Goal: Transaction & Acquisition: Purchase product/service

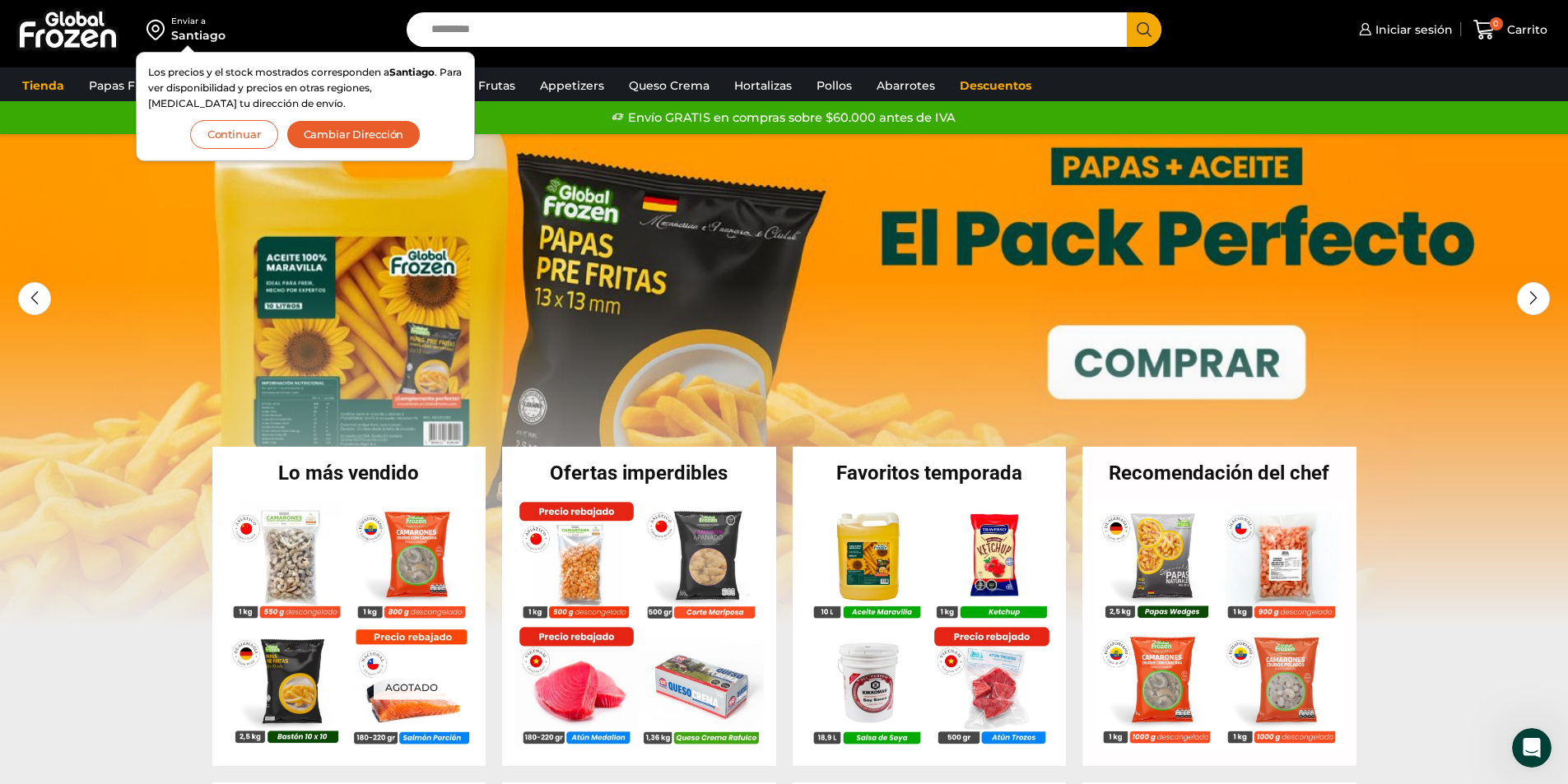
click at [250, 136] on button "Continuar" at bounding box center [234, 135] width 88 height 29
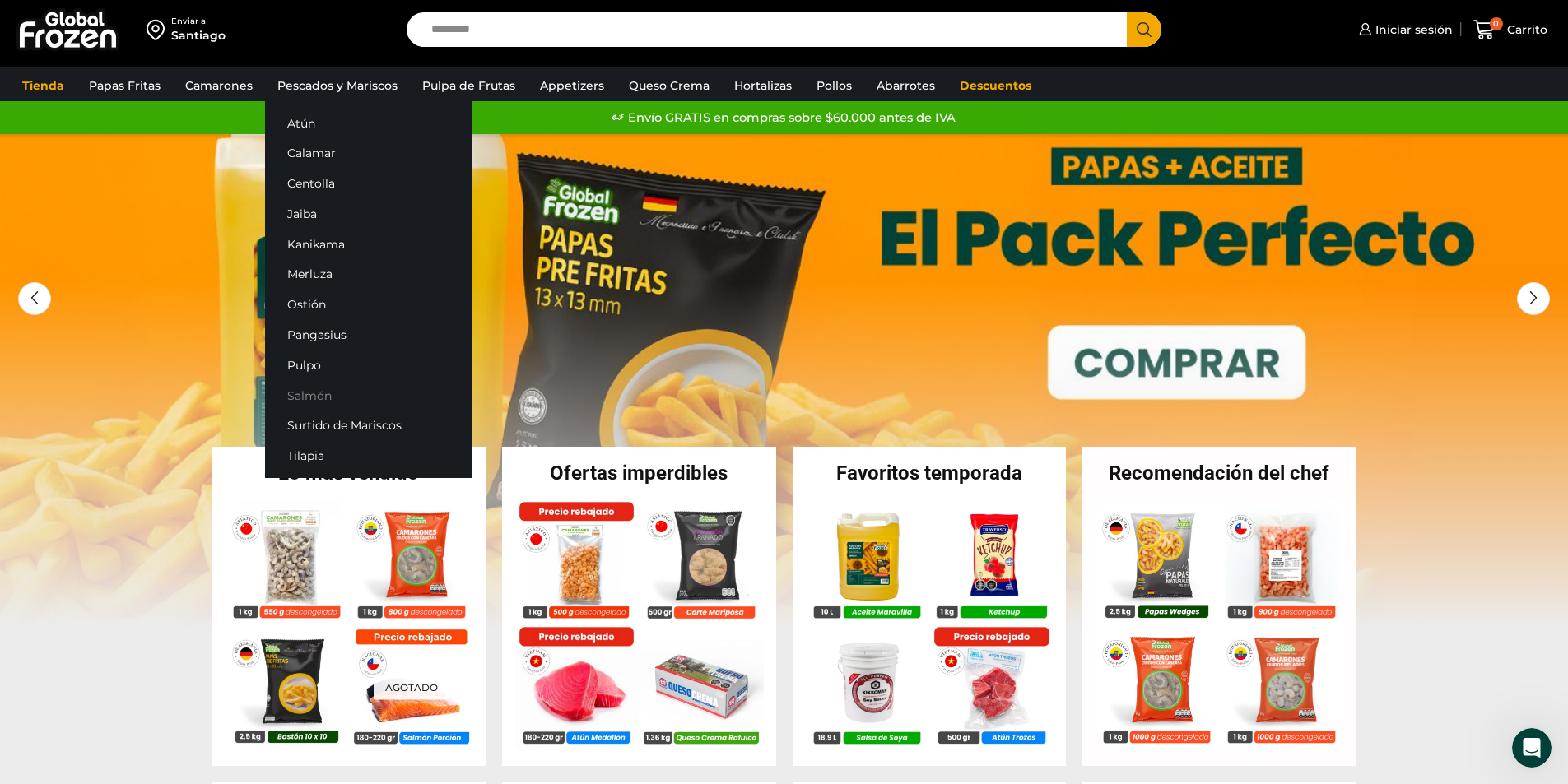
click at [304, 394] on link "Salmón" at bounding box center [368, 395] width 207 height 30
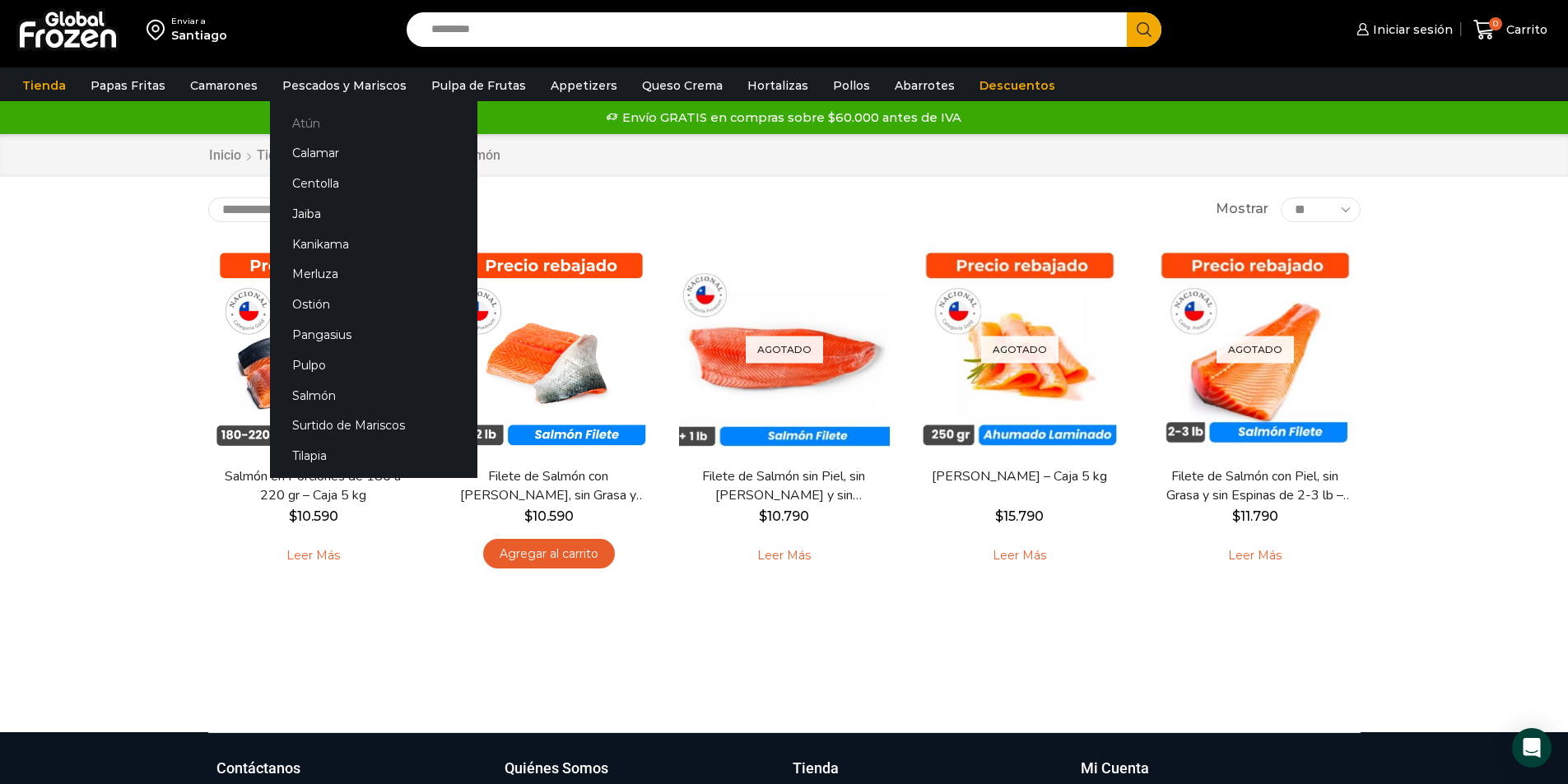
click at [297, 125] on link "Atún" at bounding box center [374, 123] width 207 height 30
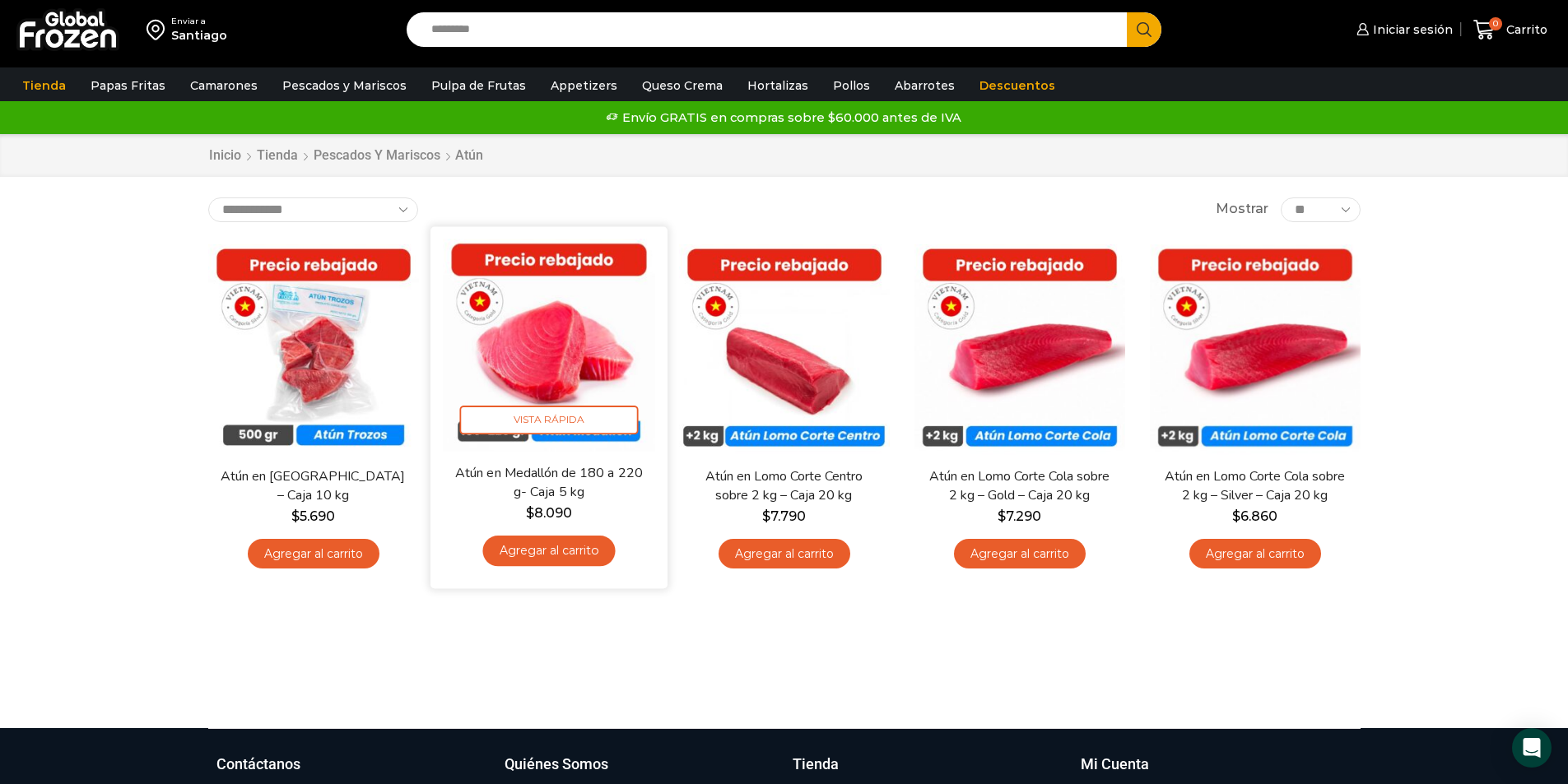
click at [558, 552] on link "Agregar al carrito" at bounding box center [548, 550] width 133 height 30
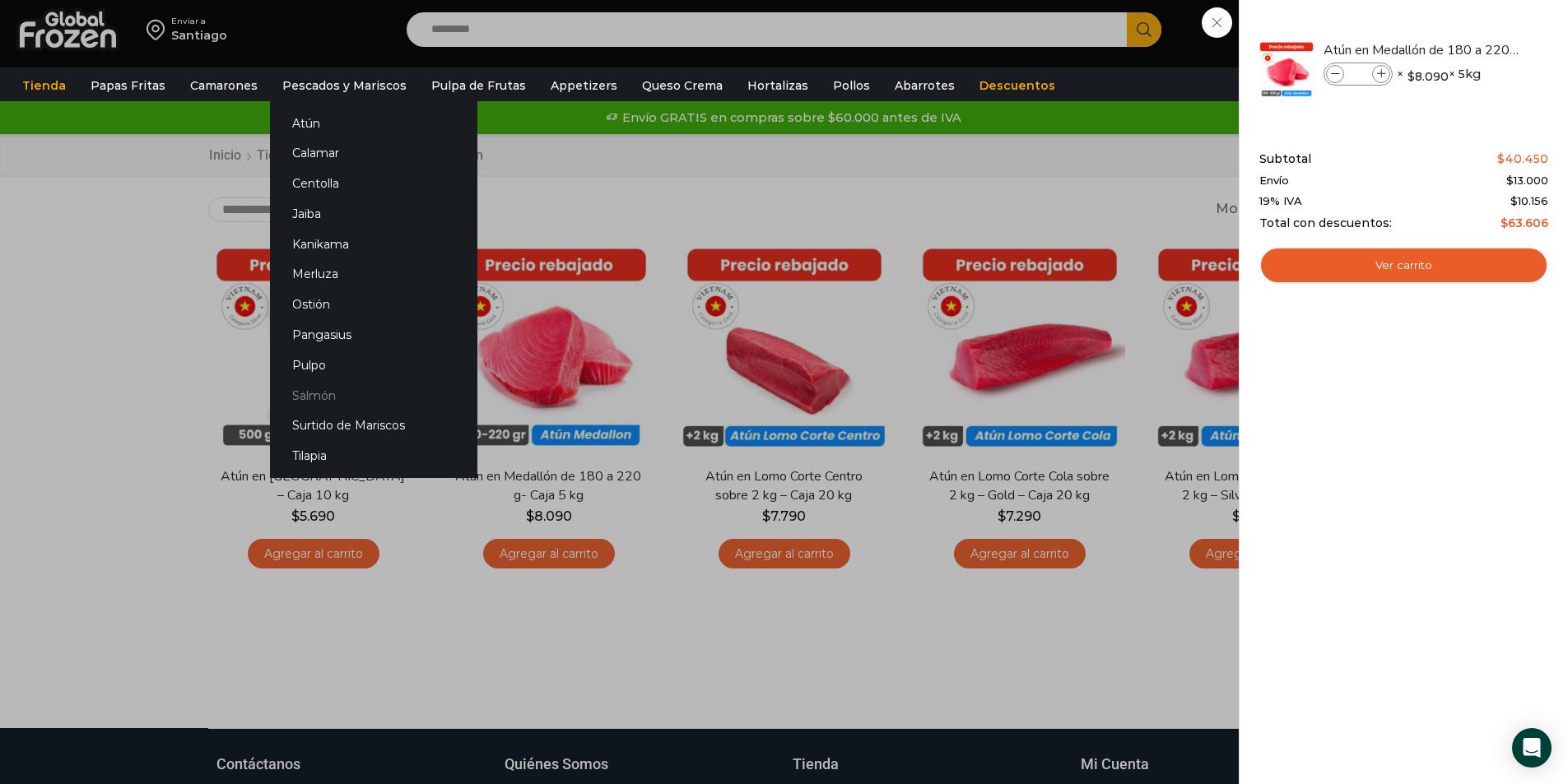
click at [313, 397] on link "Salmón" at bounding box center [374, 395] width 207 height 30
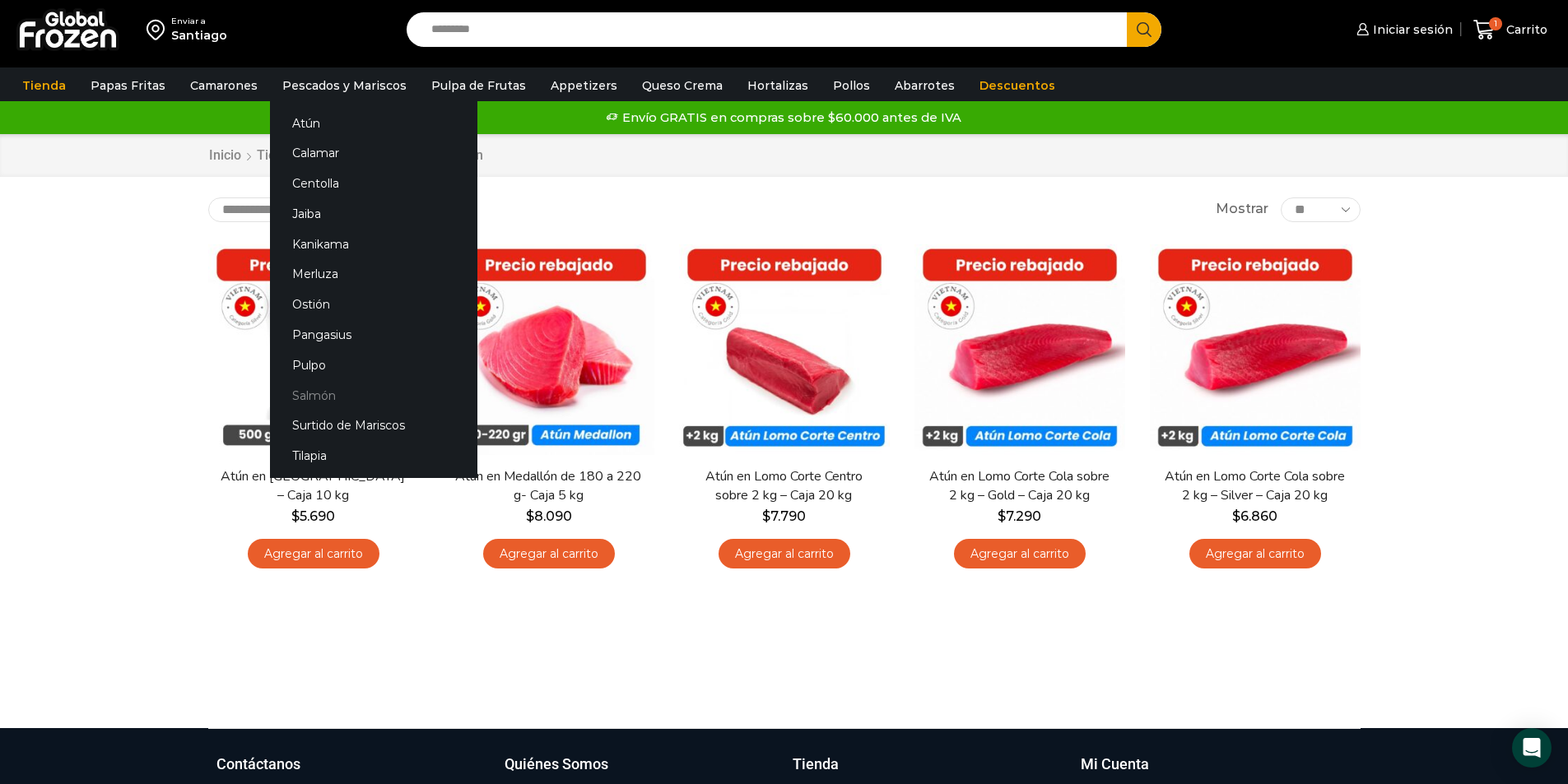
click at [297, 395] on link "Salmón" at bounding box center [374, 395] width 207 height 30
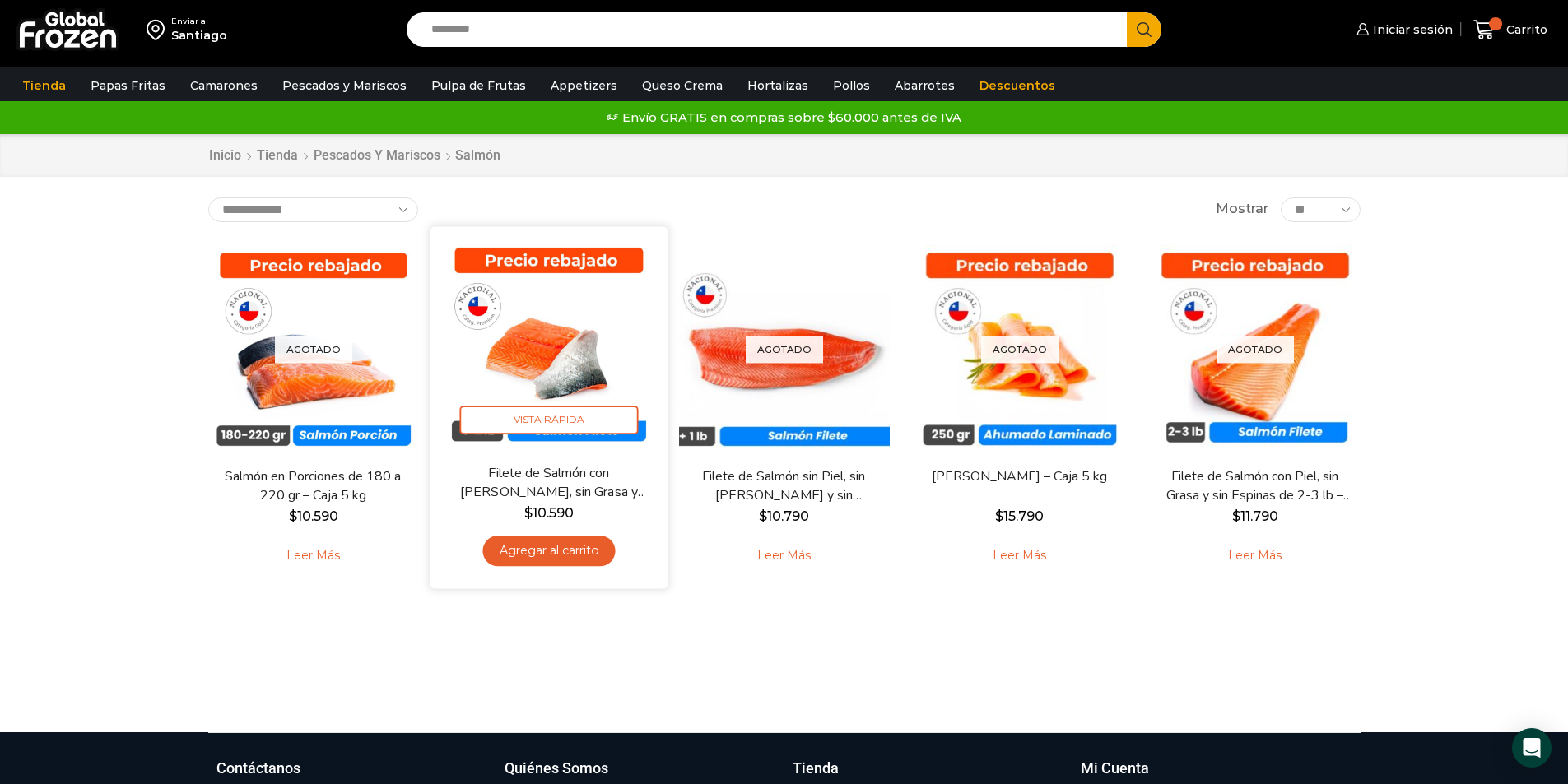
click at [559, 548] on link "Agregar al carrito" at bounding box center [548, 550] width 133 height 30
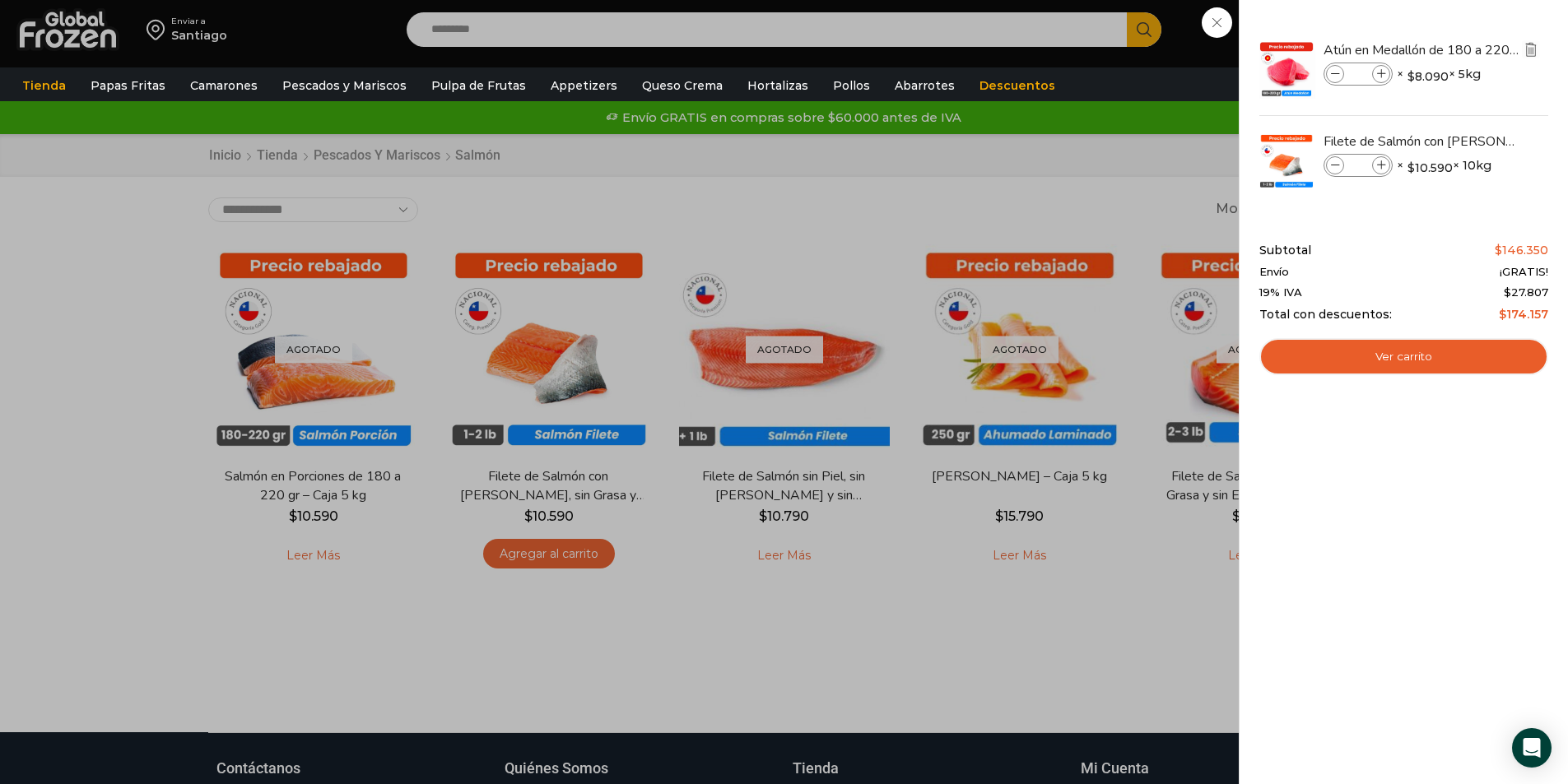
click at [1530, 48] on img "Eliminar Atún en Medallón de 180 a 220 g- Caja 5 kg del carrito" at bounding box center [1531, 49] width 15 height 15
